Goal: Information Seeking & Learning: Learn about a topic

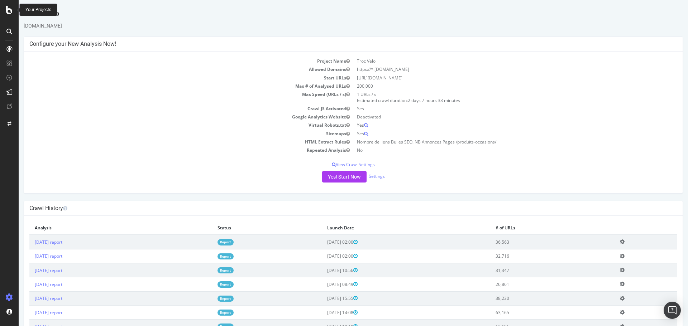
click at [11, 10] on icon at bounding box center [9, 10] width 6 height 9
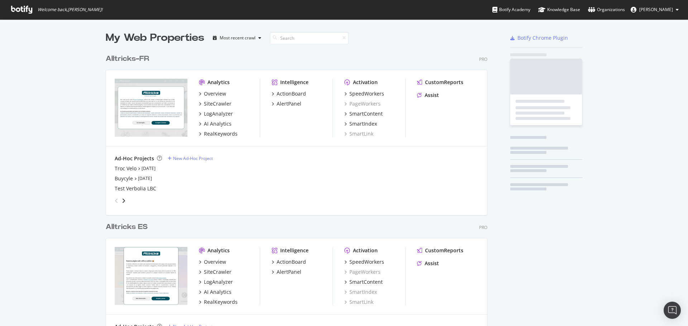
scroll to position [321, 677]
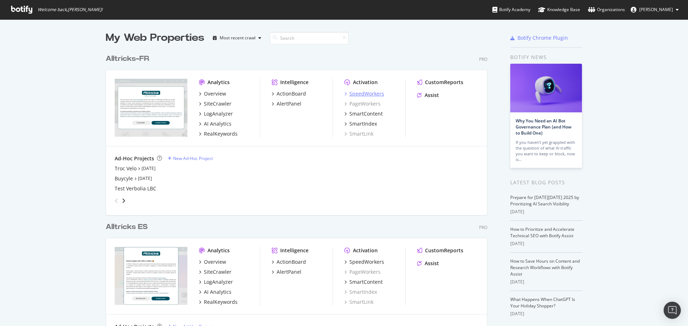
click at [356, 95] on div "SpeedWorkers" at bounding box center [366, 93] width 35 height 7
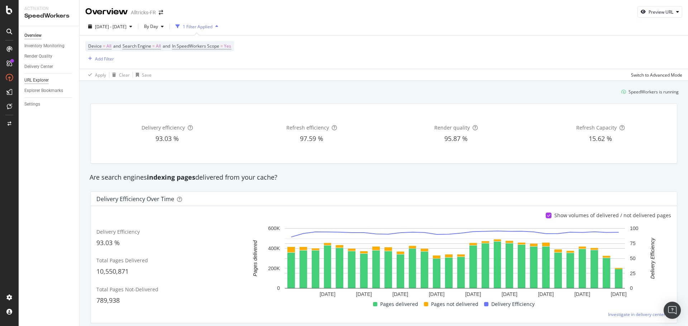
click at [48, 77] on div "URL Explorer" at bounding box center [36, 81] width 24 height 8
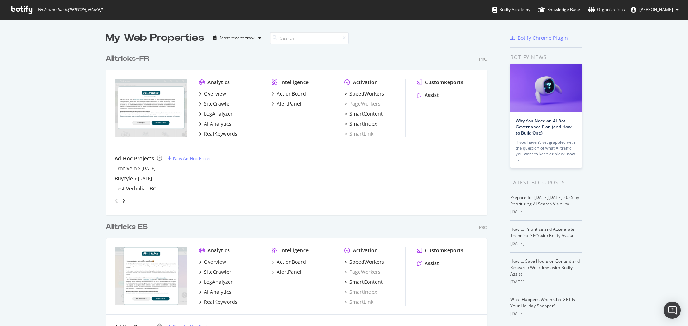
scroll to position [798, 382]
click at [218, 105] on div "SiteCrawler" at bounding box center [218, 103] width 28 height 7
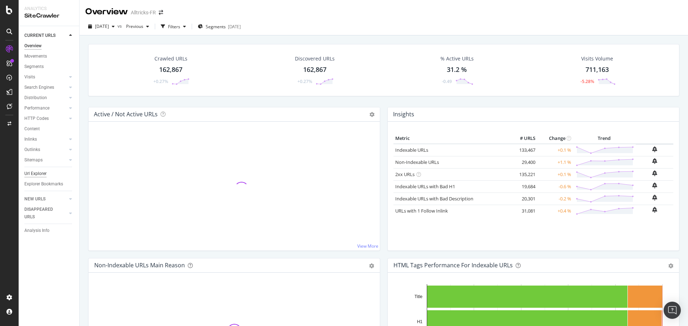
click at [34, 175] on div "Url Explorer" at bounding box center [35, 174] width 22 height 8
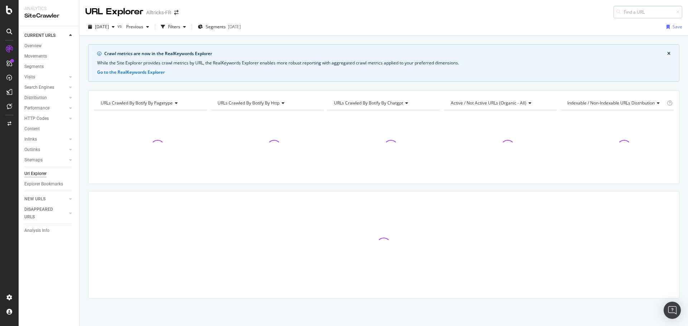
click at [627, 11] on input at bounding box center [647, 12] width 69 height 13
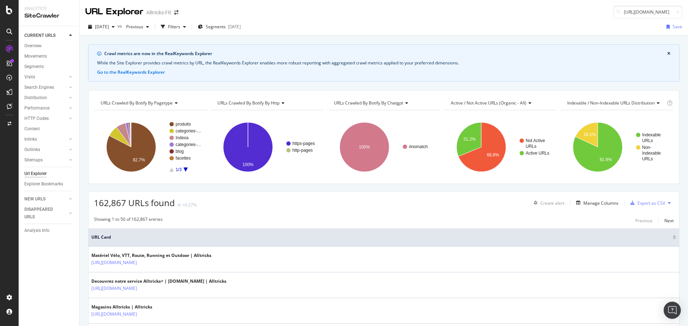
scroll to position [0, 197]
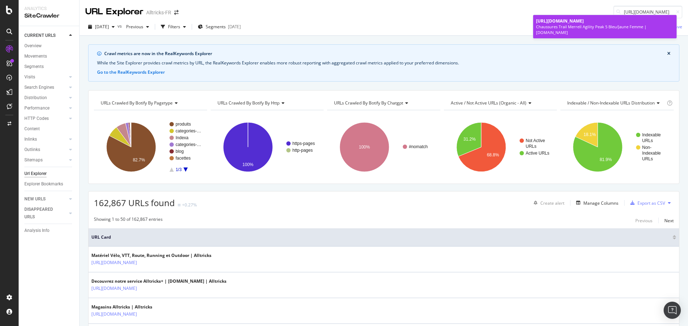
type input "[URL][DOMAIN_NAME]"
click at [556, 24] on span "[URL][DOMAIN_NAME]" at bounding box center [560, 21] width 48 height 6
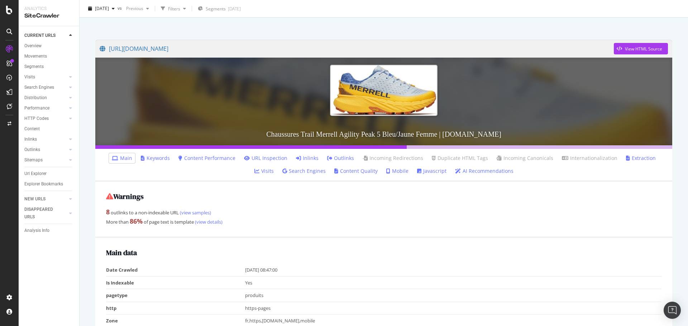
scroll to position [36, 0]
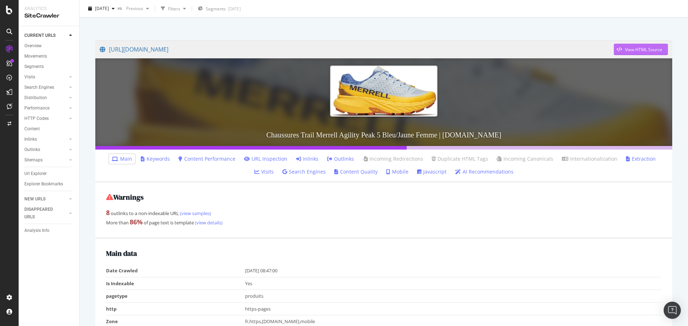
click at [625, 47] on div "View HTML Source" at bounding box center [643, 50] width 37 height 6
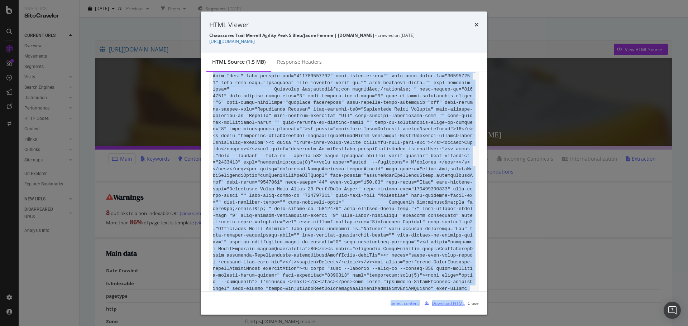
drag, startPoint x: 213, startPoint y: 88, endPoint x: 462, endPoint y: 304, distance: 330.4
click at [462, 304] on div "HTML Viewer Chaussures Trail Merrell Agility Peak 5 Bleu/Jaune Femme | [DOMAIN_…" at bounding box center [344, 162] width 287 height 303
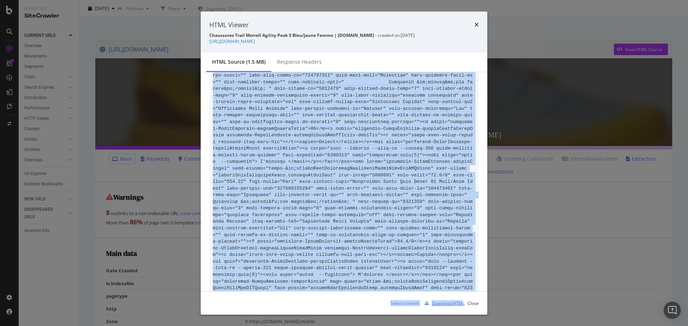
click at [455, 304] on div "Download HTML" at bounding box center [448, 303] width 33 height 6
